Goal: Transaction & Acquisition: Purchase product/service

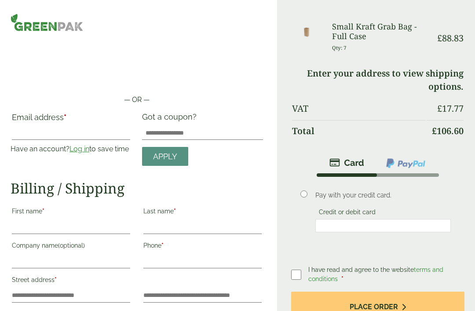
scroll to position [4, 0]
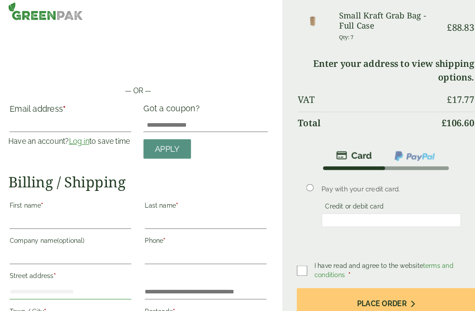
click at [52, 285] on input "Street address *" at bounding box center [71, 292] width 118 height 14
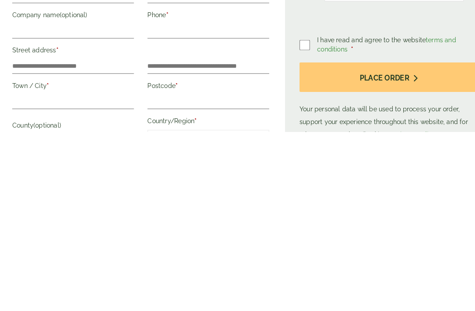
click at [362, 129] on li "Pay with your credit card. Credit or debit card Save payment information to my …" at bounding box center [377, 167] width 173 height 77
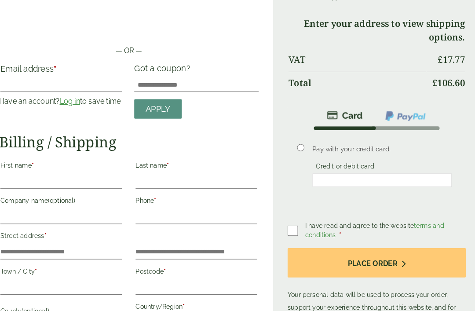
scroll to position [44, 0]
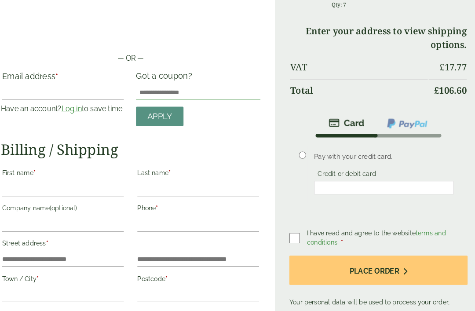
click at [152, 87] on input "Got a coupon?" at bounding box center [202, 90] width 121 height 14
type input "*********"
click at [161, 106] on link "Apply" at bounding box center [165, 113] width 46 height 19
click at [162, 112] on span "Apply" at bounding box center [165, 114] width 24 height 10
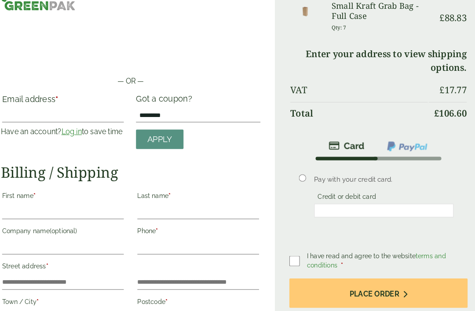
scroll to position [0, 0]
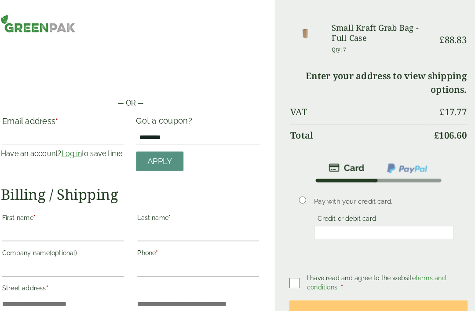
click at [327, 35] on div "Small Kraft Grab Bag - Full Case Qty: 7" at bounding box center [379, 38] width 104 height 33
click at [296, 31] on img at bounding box center [306, 32] width 29 height 20
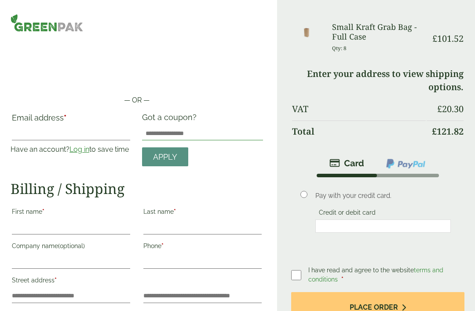
click at [177, 132] on input "Got a coupon?" at bounding box center [202, 133] width 121 height 14
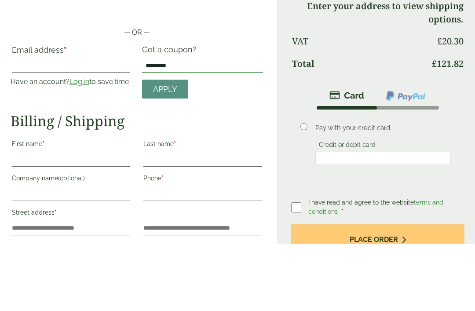
type input "*********"
click at [173, 152] on span "Apply" at bounding box center [165, 157] width 24 height 10
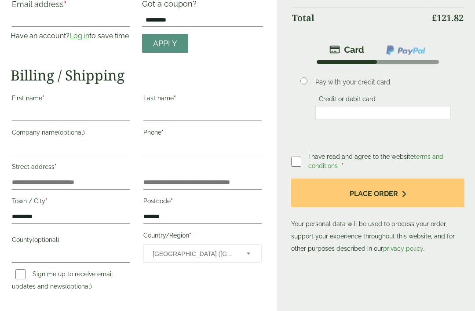
scroll to position [116, 0]
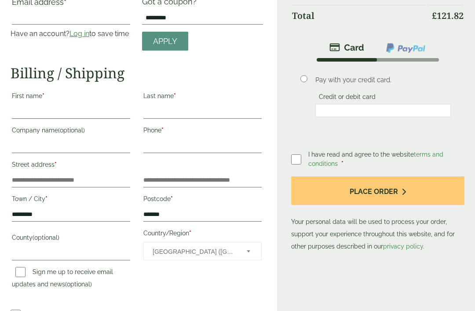
click at [78, 105] on input "First name *" at bounding box center [71, 112] width 118 height 14
type input "******"
click at [221, 102] on label "Last name *" at bounding box center [202, 97] width 118 height 15
click at [221, 105] on input "Last name *" at bounding box center [202, 112] width 118 height 14
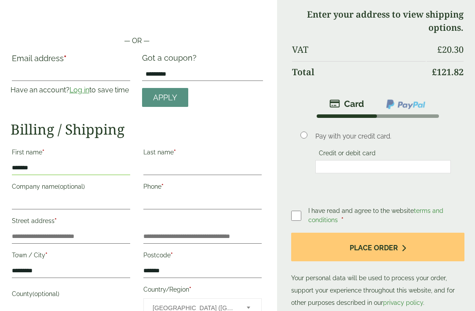
scroll to position [60, 0]
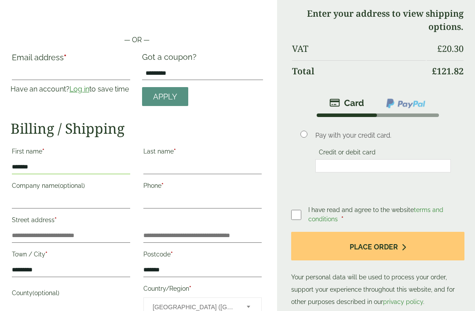
click at [407, 243] on button "Place order" at bounding box center [377, 246] width 173 height 29
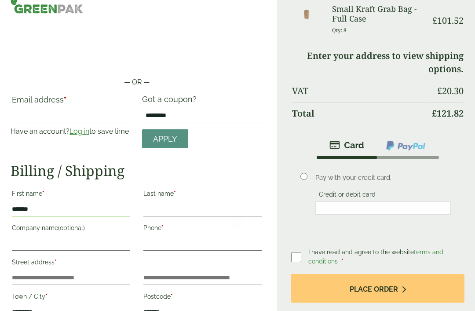
scroll to position [0, 0]
